Goal: Book appointment/travel/reservation

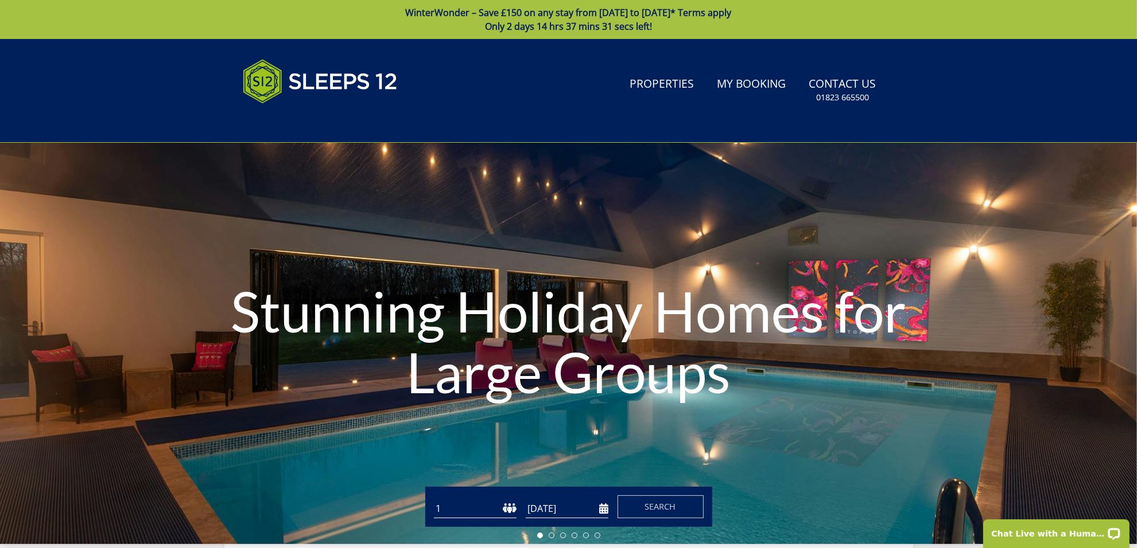
click at [554, 511] on input "[DATE]" at bounding box center [567, 509] width 83 height 19
click at [574, 509] on input "[DATE]" at bounding box center [567, 509] width 83 height 19
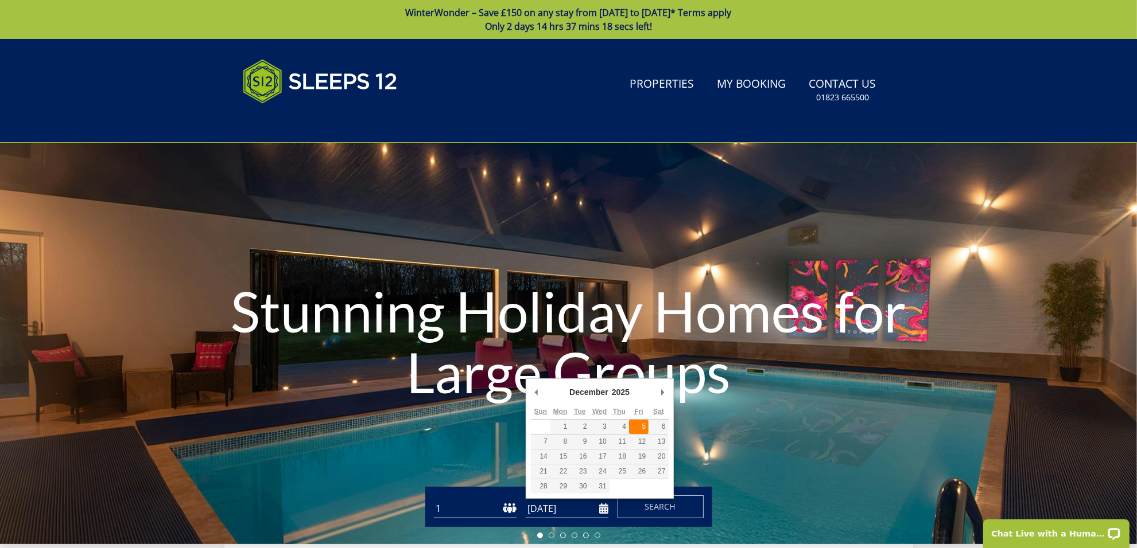
type input "[DATE]"
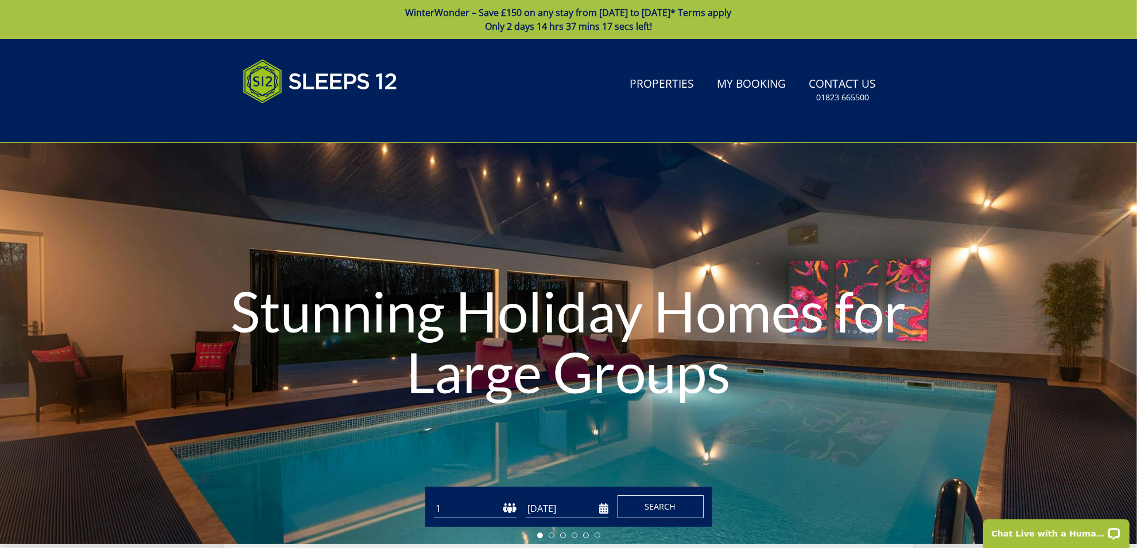
click at [645, 508] on span "Search" at bounding box center [660, 506] width 31 height 11
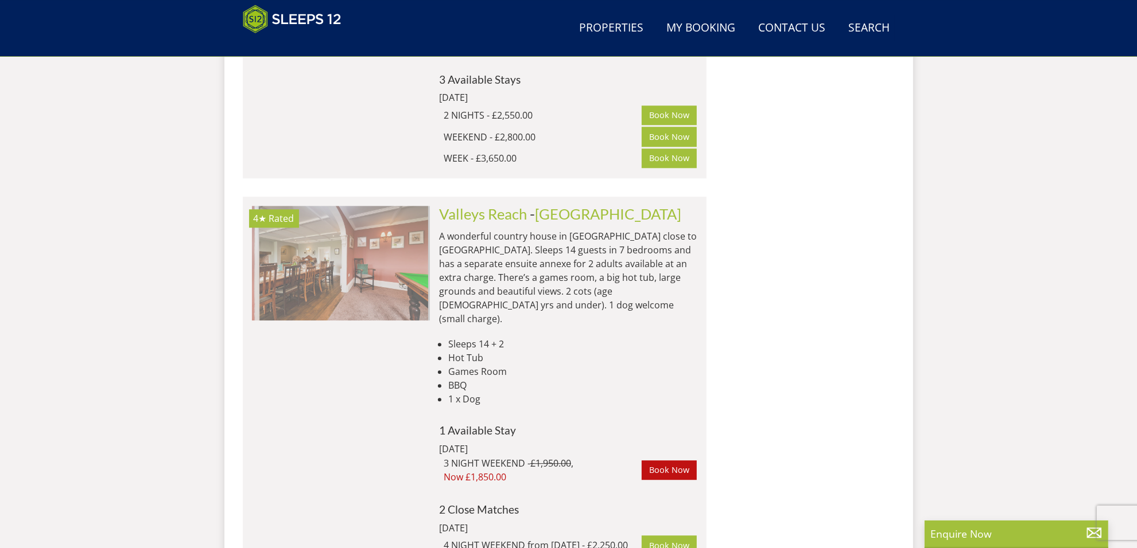
scroll to position [0, 1602]
click at [425, 206] on ul at bounding box center [341, 263] width 178 height 115
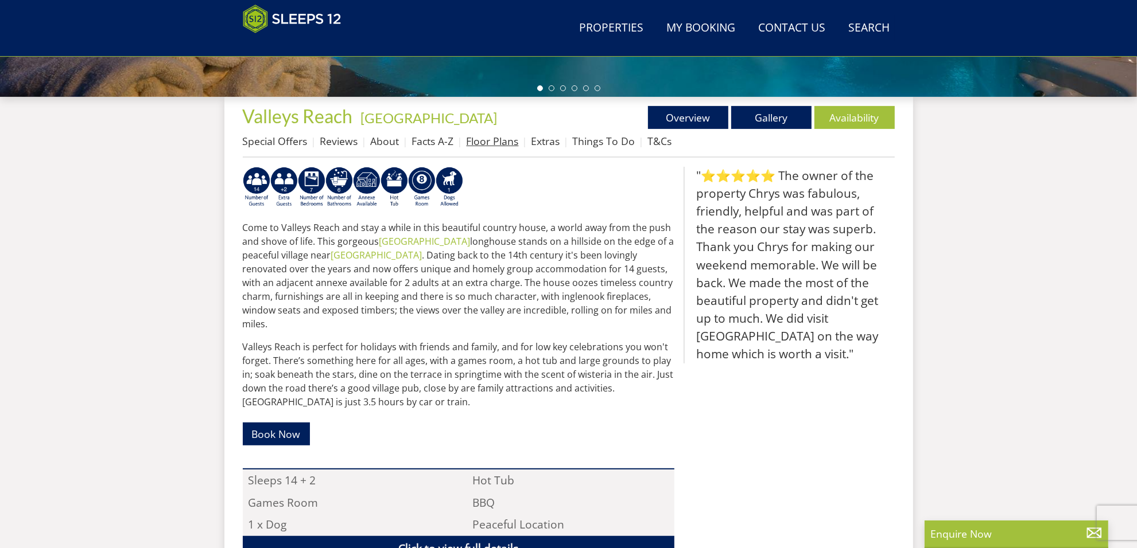
click at [489, 146] on link "Floor Plans" at bounding box center [492, 141] width 52 height 14
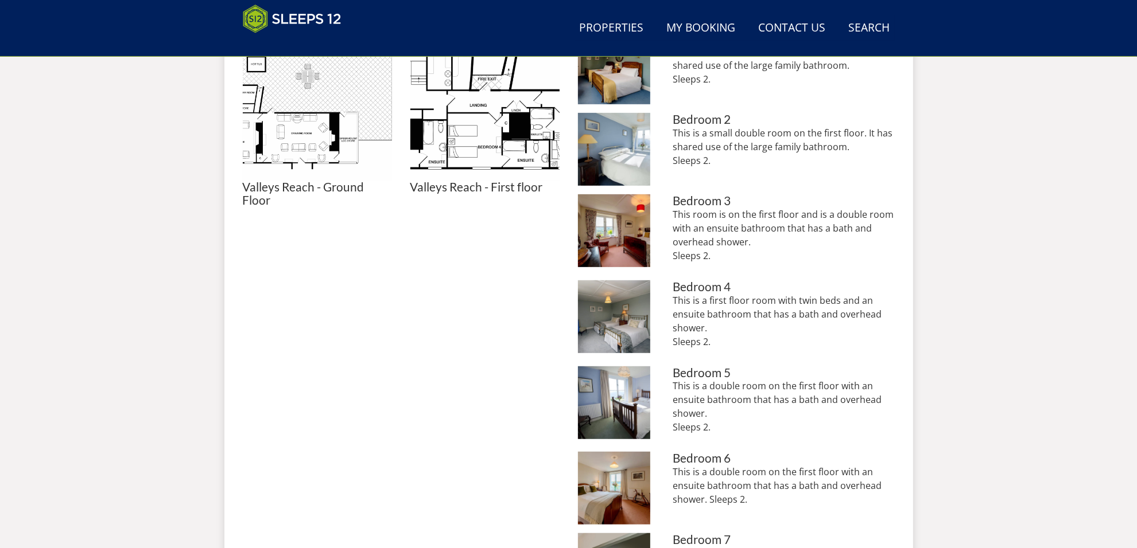
scroll to position [600, 0]
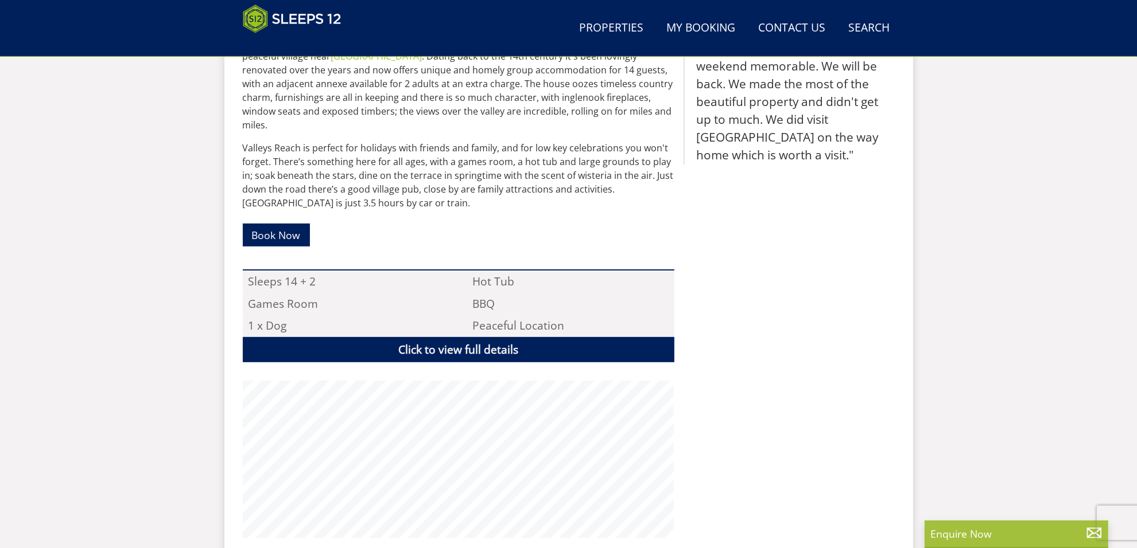
scroll to position [400, 0]
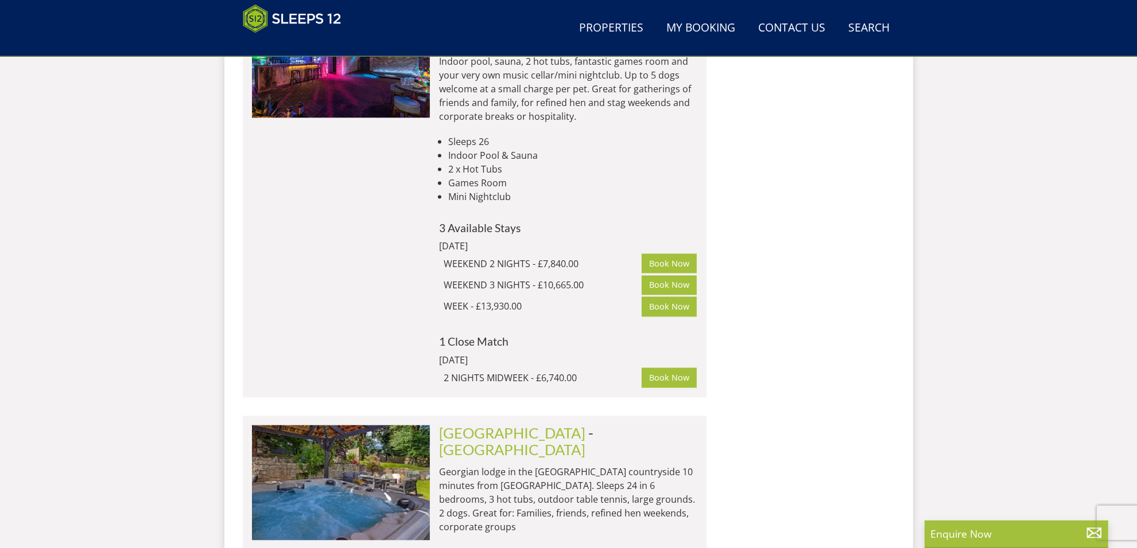
scroll to position [6567, 0]
